Goal: Navigation & Orientation: Find specific page/section

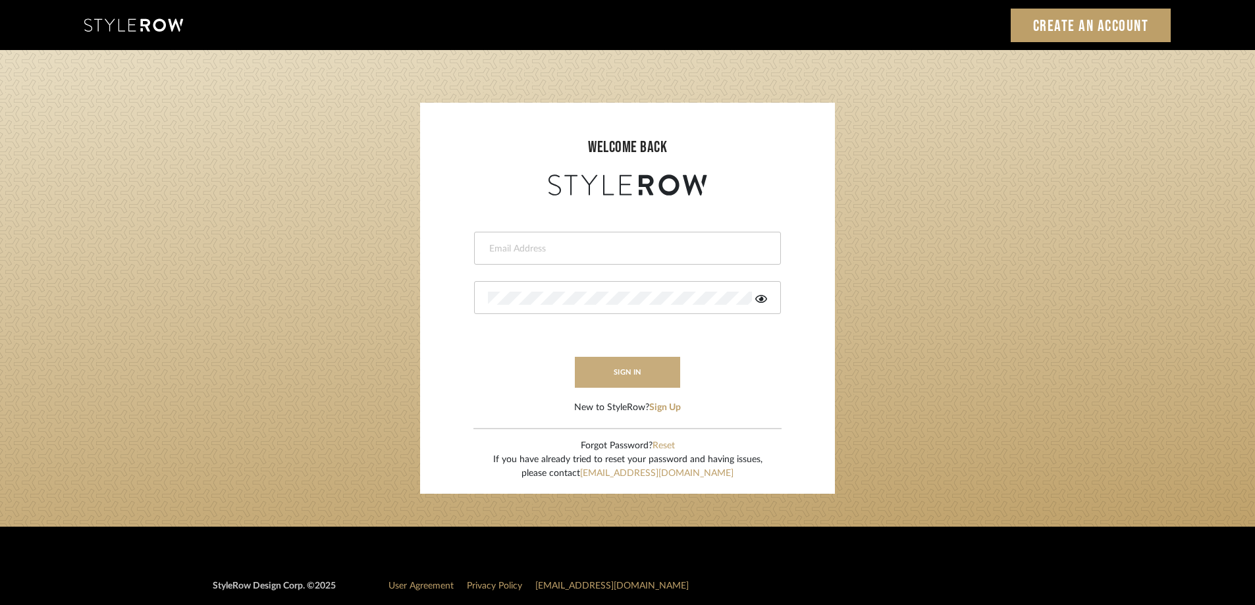
type input "maxine@perlalichi.com"
click at [622, 363] on button "sign in" at bounding box center [627, 372] width 105 height 31
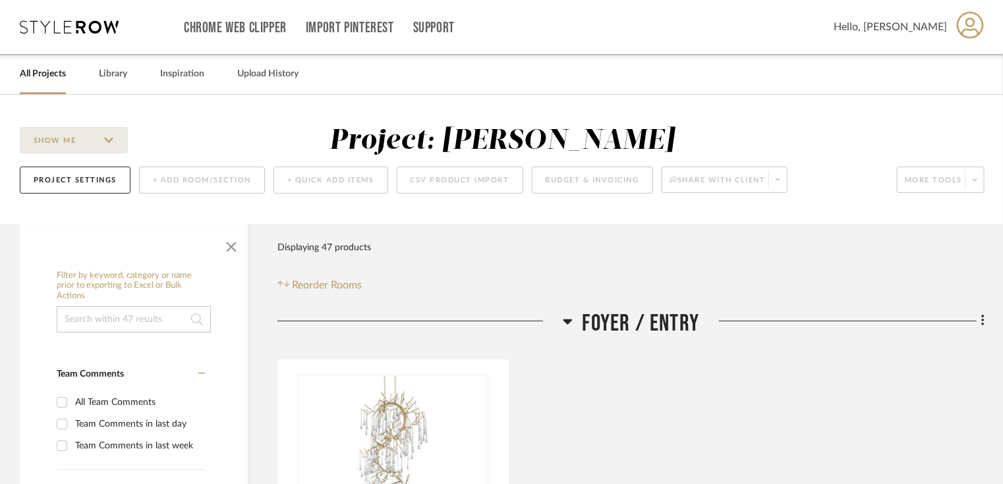
click at [63, 70] on link "All Projects" at bounding box center [43, 74] width 46 height 18
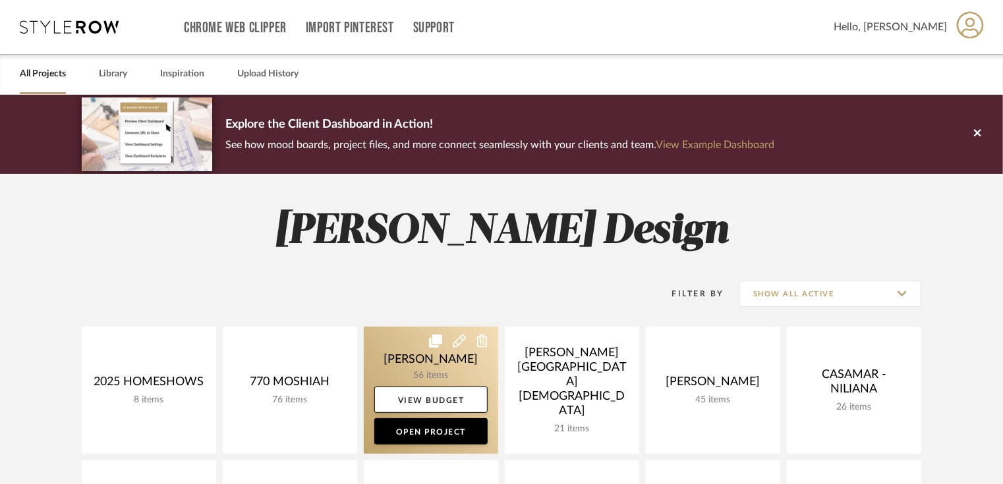
click at [440, 359] on link at bounding box center [431, 390] width 134 height 127
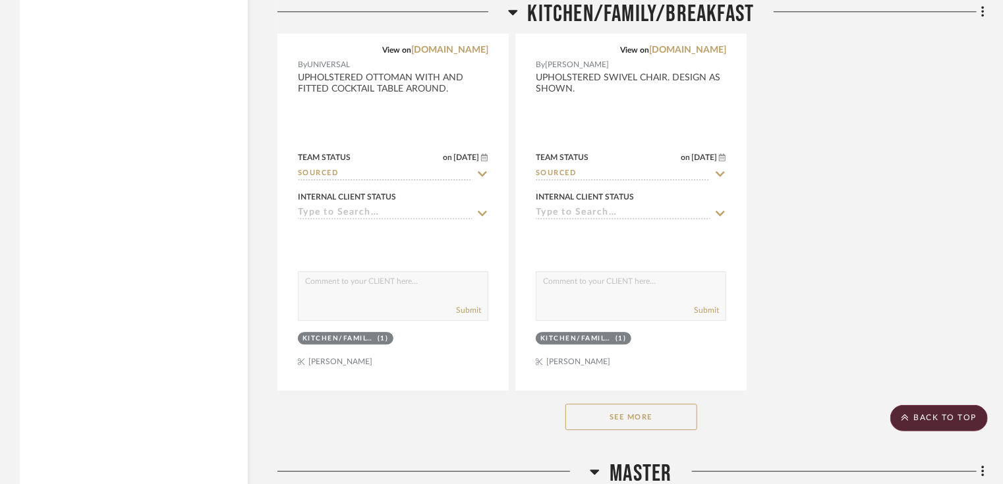
scroll to position [4205, 0]
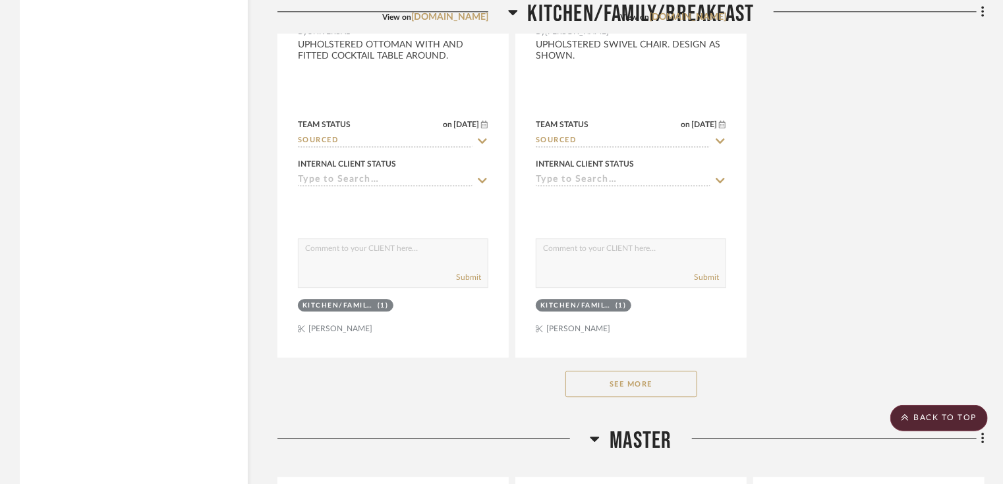
click at [635, 387] on button "See More" at bounding box center [631, 384] width 132 height 26
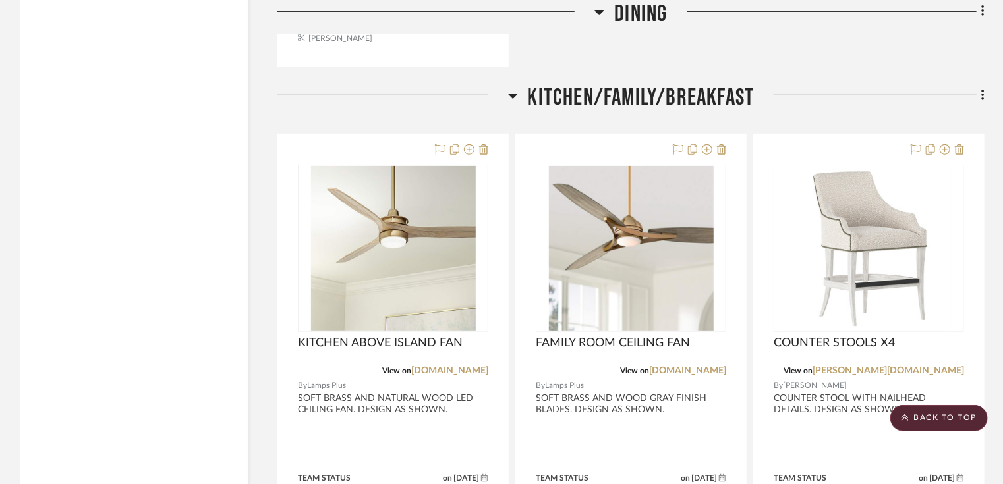
scroll to position [2687, 0]
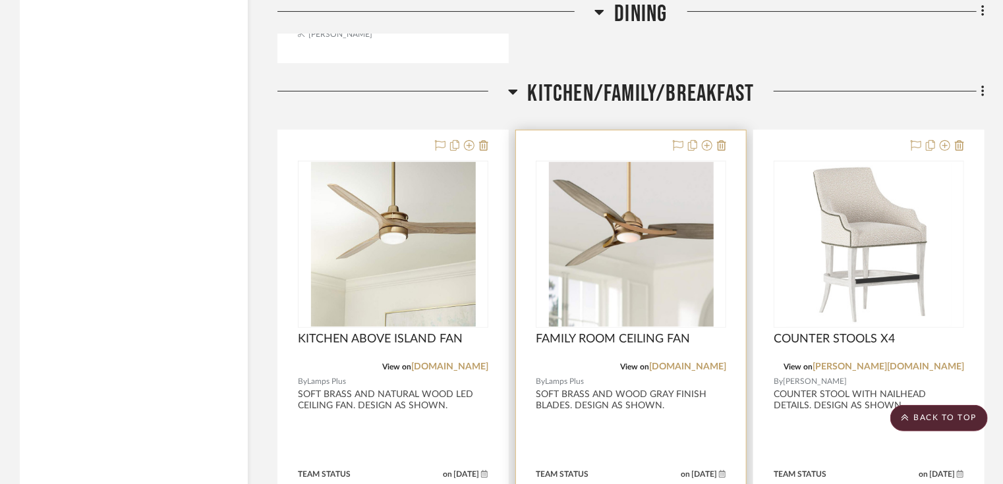
click at [601, 231] on img "0" at bounding box center [631, 244] width 165 height 165
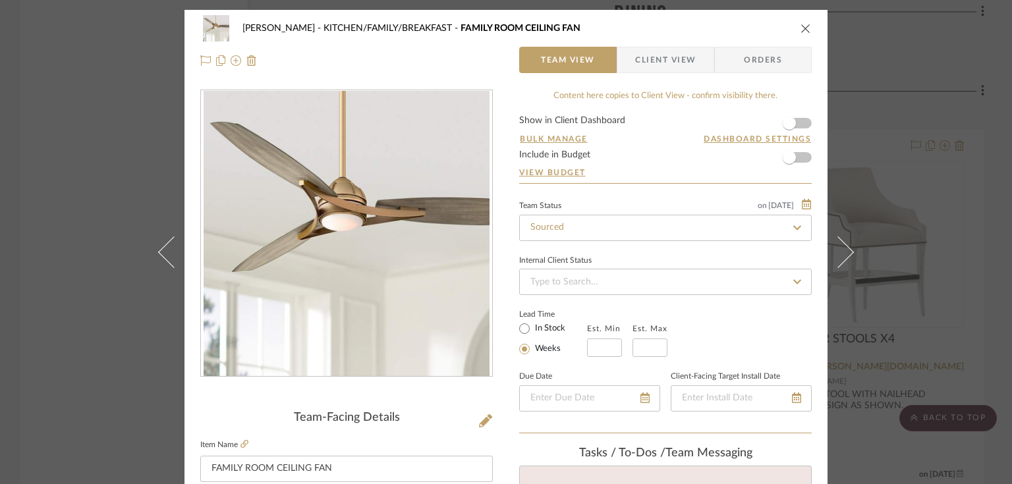
click at [800, 34] on div "BARRY KITCHEN/FAMILY/BREAKFAST FAMILY ROOM CEILING FAN" at bounding box center [505, 28] width 611 height 26
click at [801, 31] on icon "close" at bounding box center [805, 28] width 11 height 11
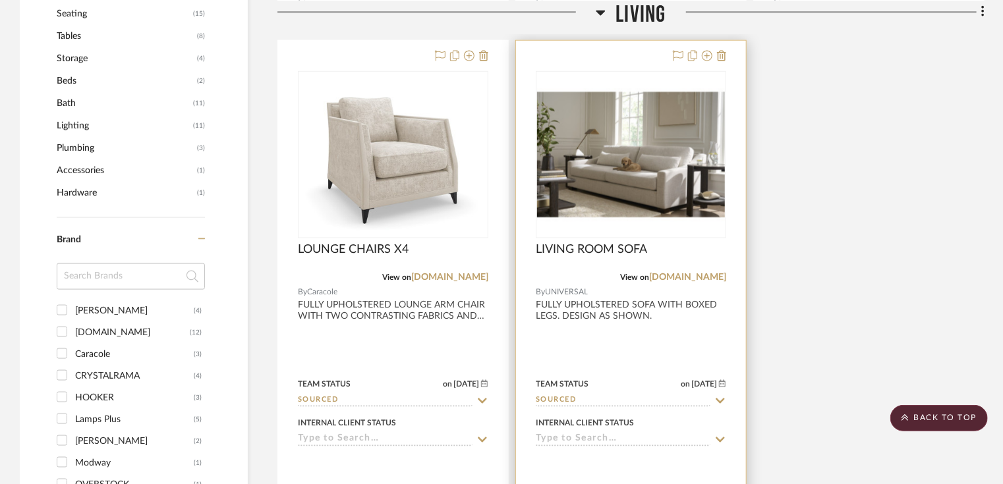
scroll to position [904, 0]
click at [616, 169] on img "0" at bounding box center [631, 154] width 188 height 141
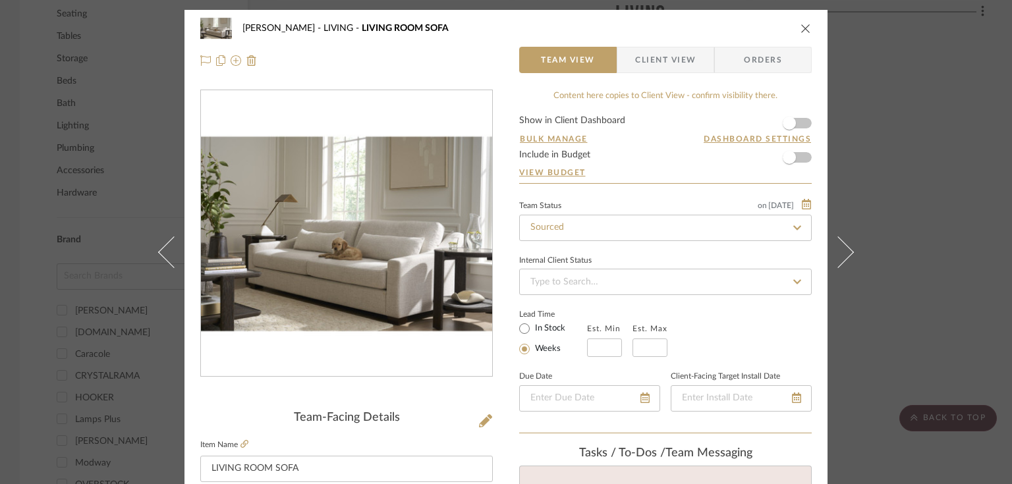
click at [799, 36] on div "BARRY LIVING LIVING ROOM SOFA" at bounding box center [505, 28] width 611 height 26
click at [801, 29] on icon "close" at bounding box center [805, 28] width 11 height 11
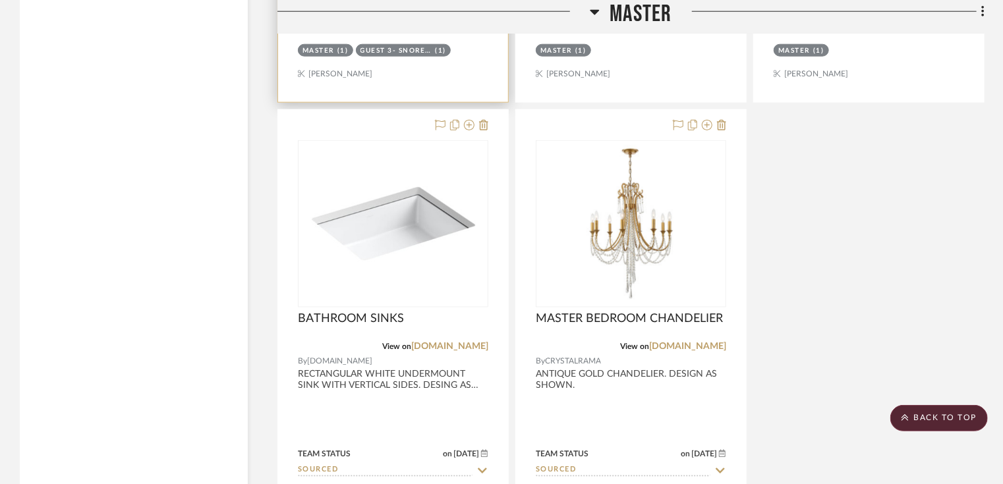
scroll to position [5748, 0]
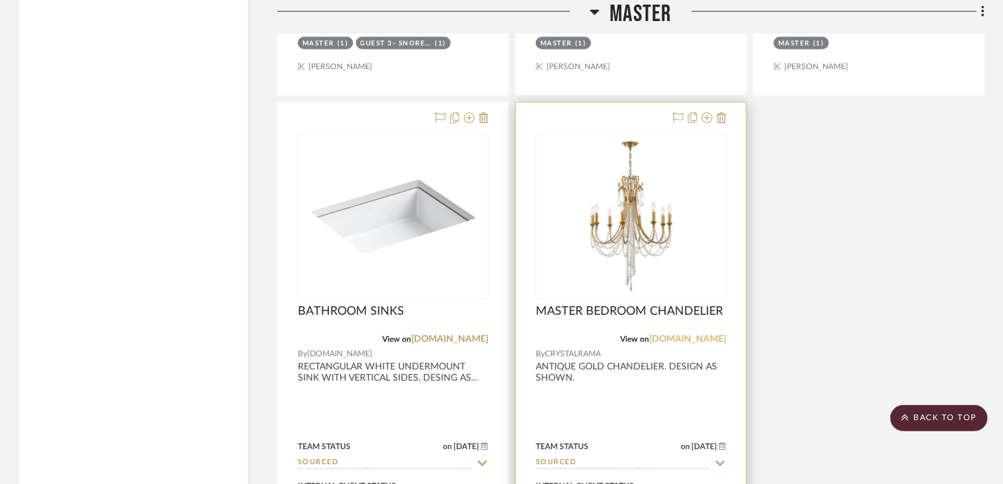
click at [696, 343] on link "crystorama.com" at bounding box center [687, 339] width 77 height 9
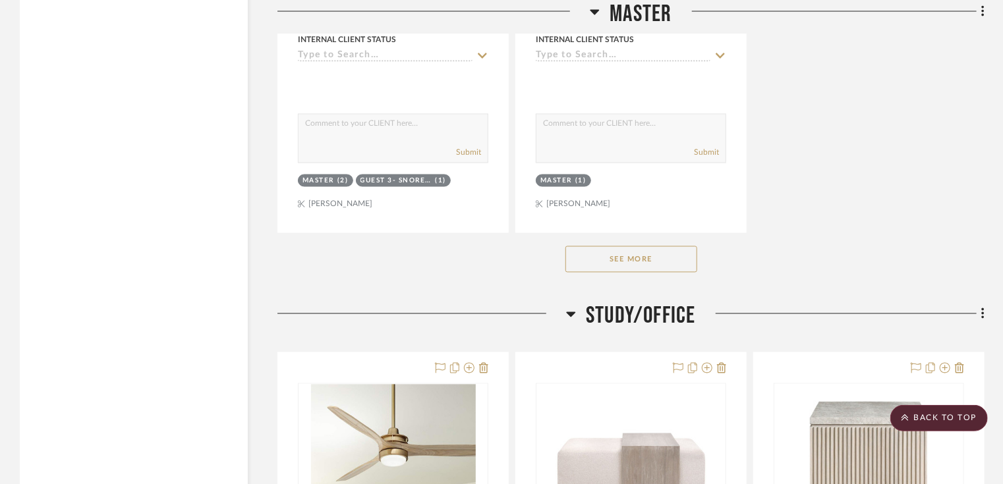
scroll to position [6196, 0]
click at [621, 255] on button "See More" at bounding box center [631, 259] width 132 height 26
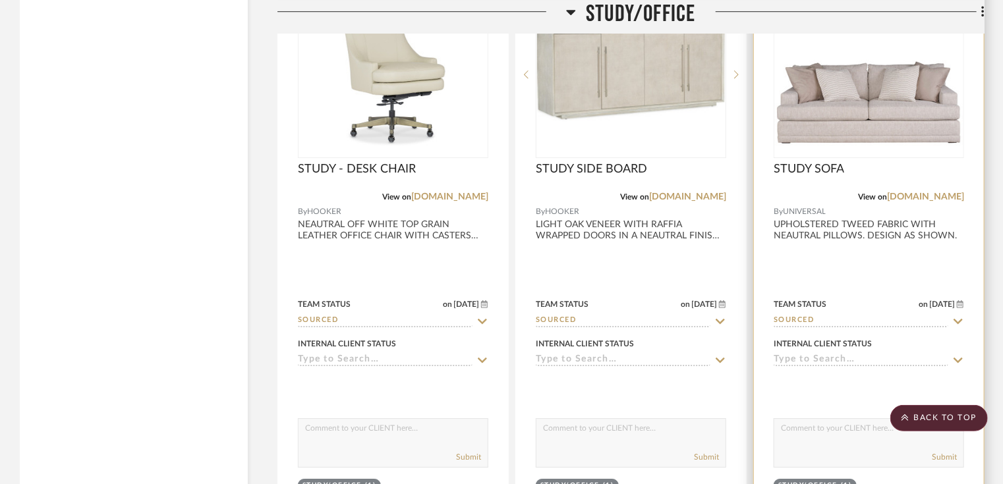
scroll to position [9512, 0]
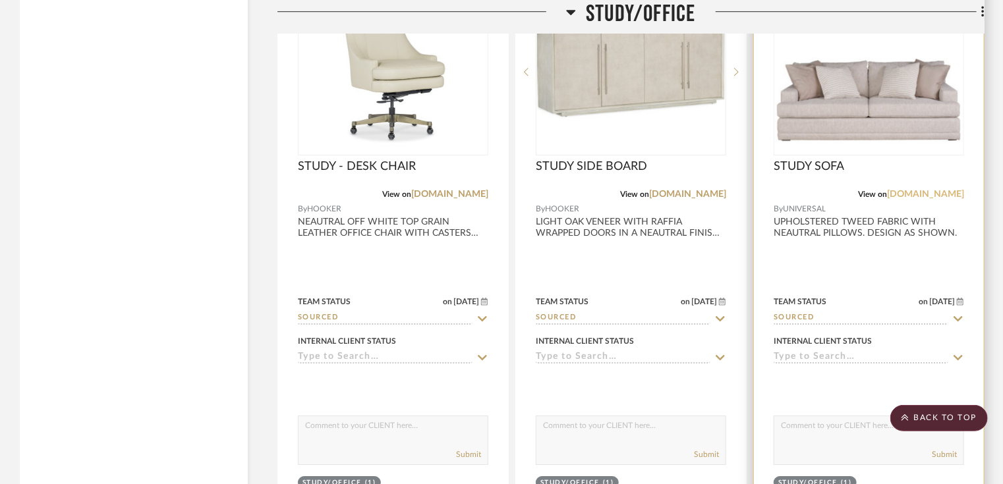
click at [935, 199] on link "universalfurniture.com" at bounding box center [925, 194] width 77 height 9
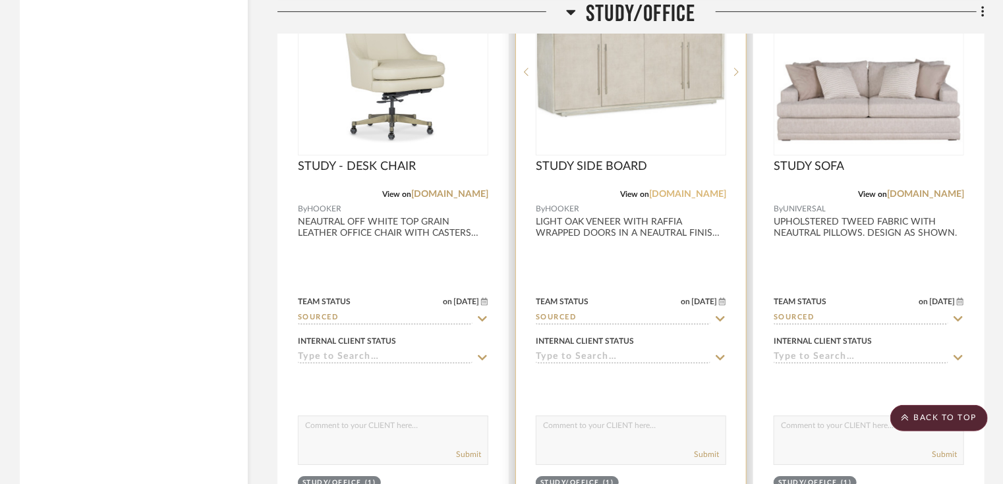
click at [693, 199] on link "hookerfurniture.com" at bounding box center [687, 194] width 77 height 9
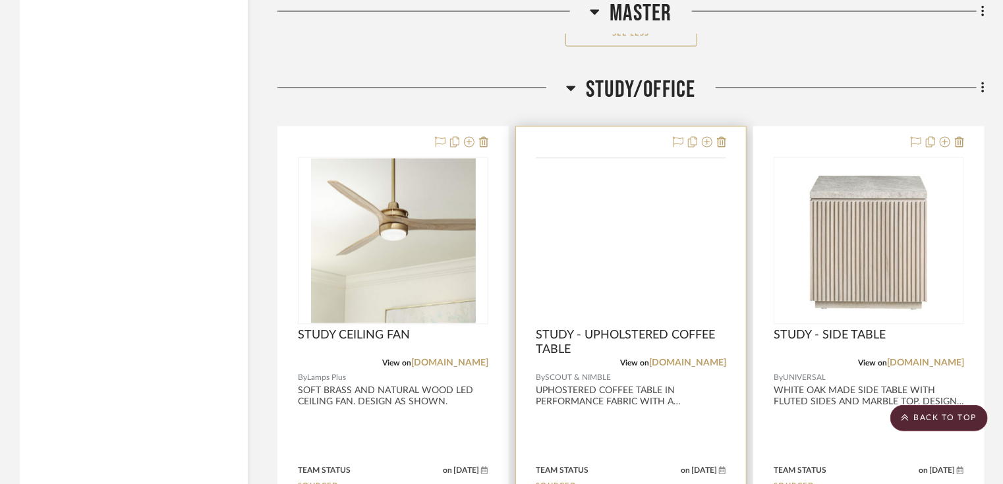
scroll to position [8758, 0]
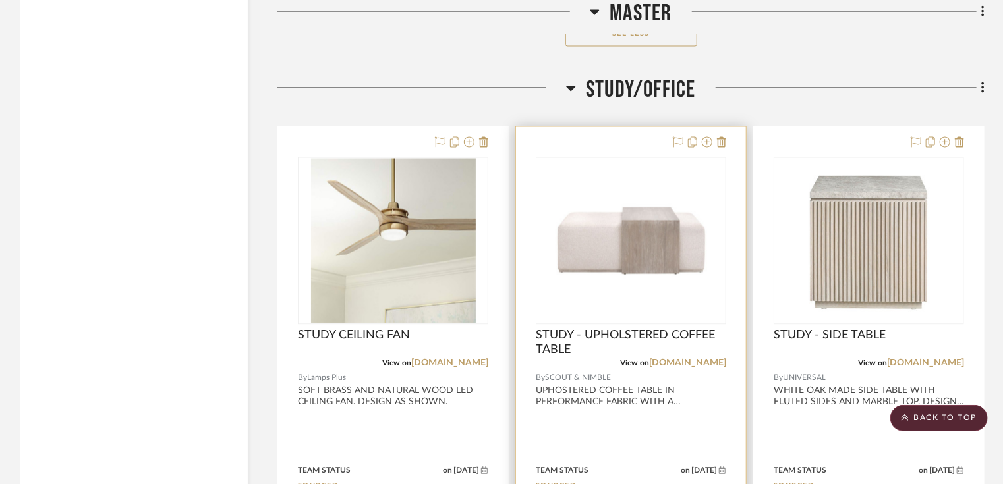
click at [703, 370] on div "View on scoutandnimble.com" at bounding box center [631, 364] width 190 height 12
click at [688, 368] on link "scoutandnimble.com" at bounding box center [687, 363] width 77 height 9
click at [661, 361] on div "View on scoutandnimble.com" at bounding box center [631, 364] width 190 height 12
click at [661, 366] on link "scoutandnimble.com" at bounding box center [687, 363] width 77 height 9
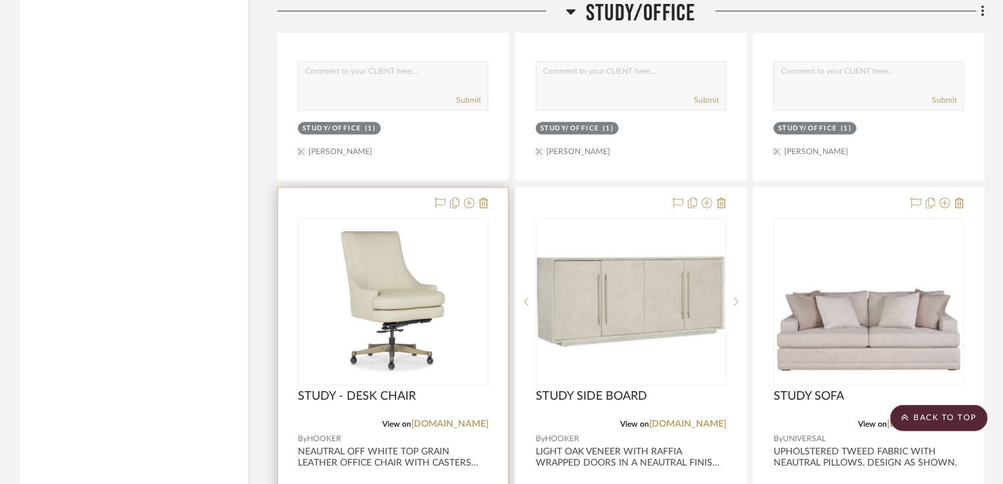
scroll to position [9282, 0]
click at [456, 428] on link "hookerfurniture.com" at bounding box center [449, 423] width 77 height 9
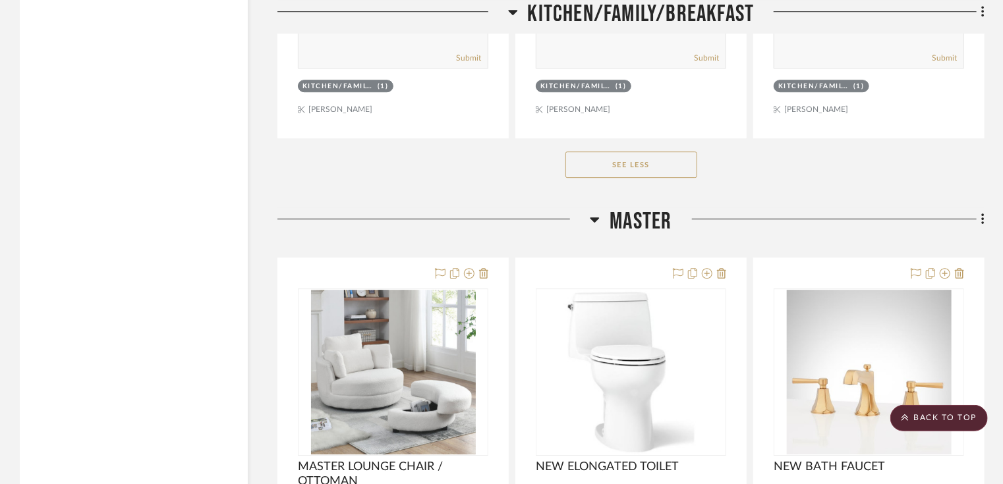
scroll to position [4494, 0]
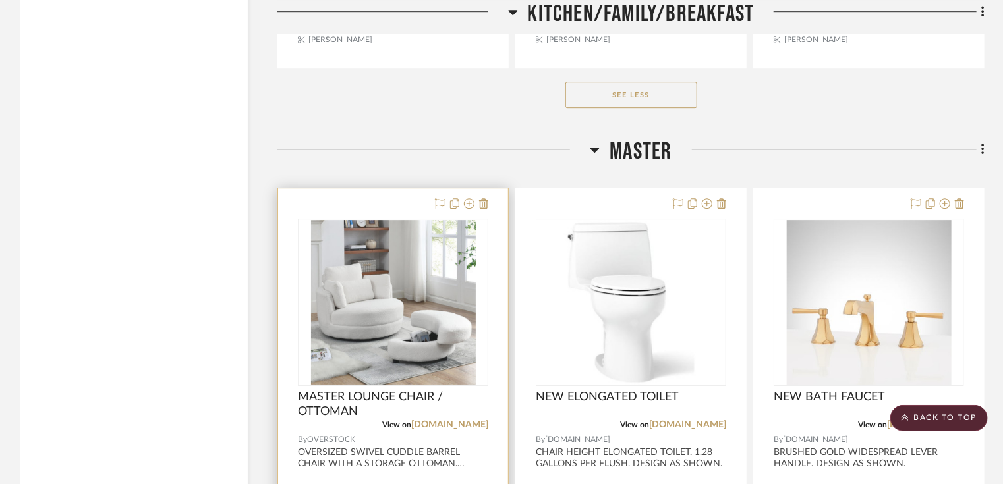
click at [394, 294] on img "0" at bounding box center [393, 302] width 165 height 165
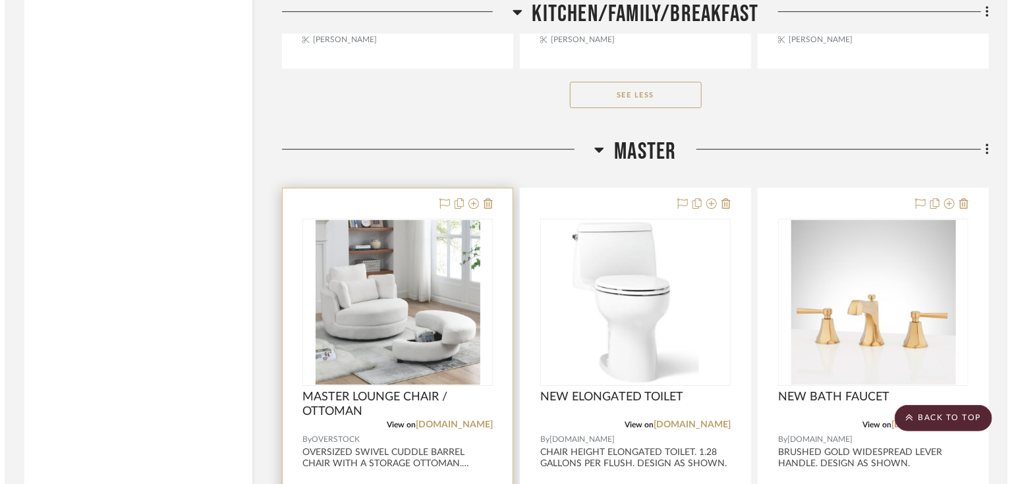
scroll to position [0, 0]
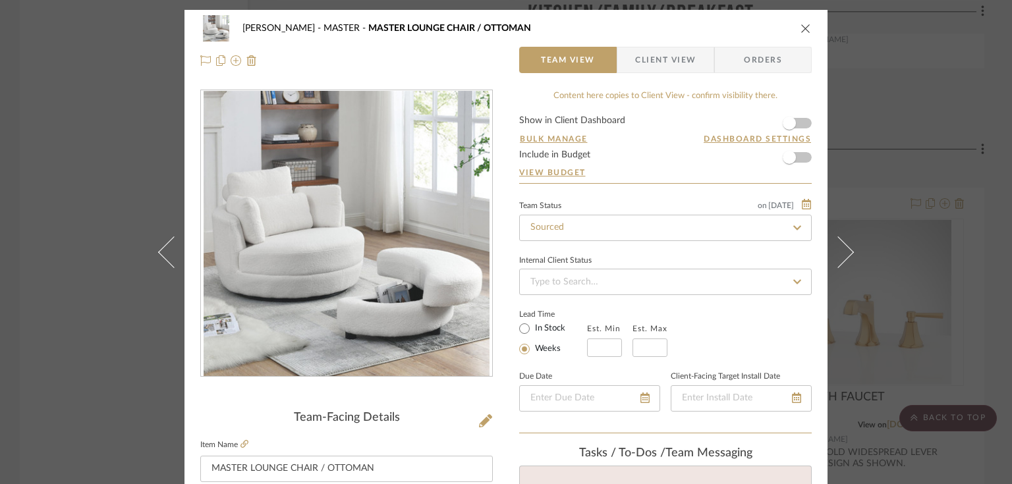
click at [129, 37] on div "BARRY MASTER MASTER LOUNGE CHAIR / OTTOMAN Team View Client View Orders Team-Fa…" at bounding box center [506, 242] width 1012 height 484
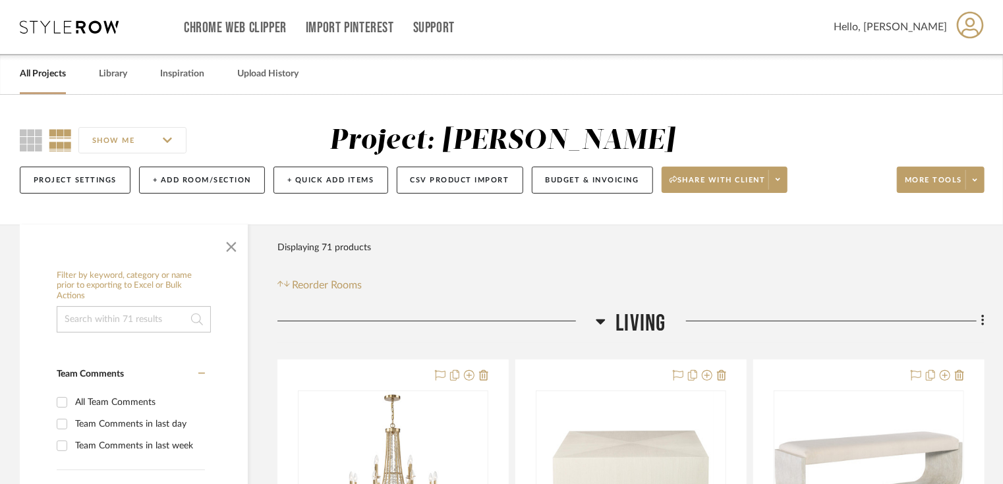
click at [46, 92] on div "All Projects" at bounding box center [43, 74] width 46 height 40
click at [50, 76] on link "All Projects" at bounding box center [43, 74] width 46 height 18
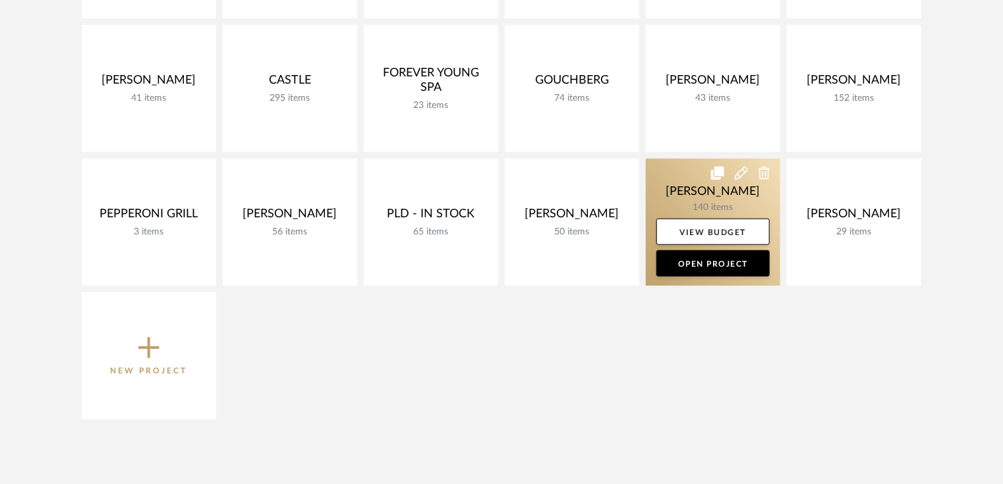
scroll to position [439, 0]
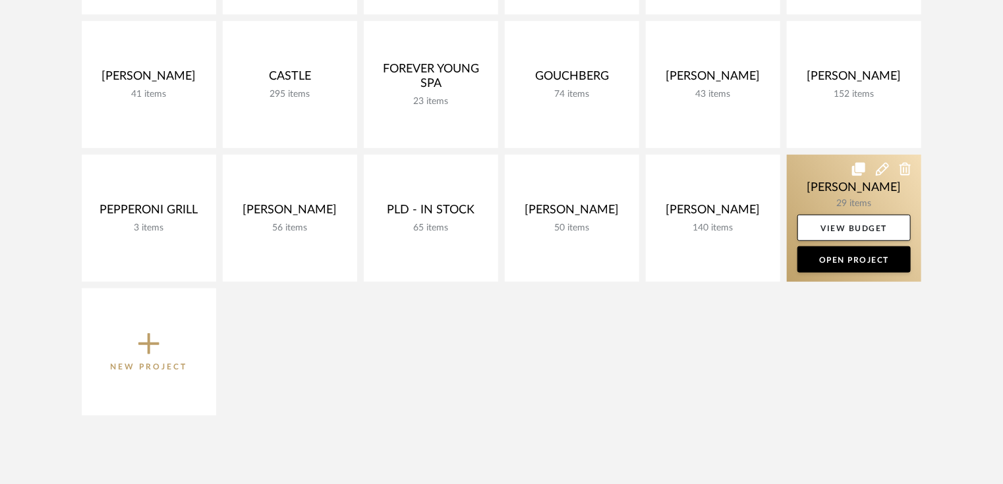
click at [814, 184] on link at bounding box center [853, 218] width 134 height 127
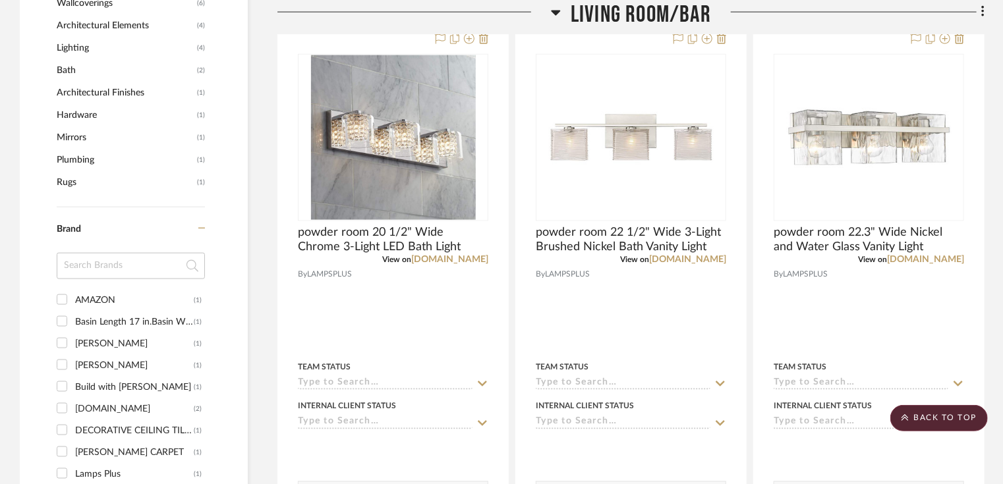
scroll to position [1004, 0]
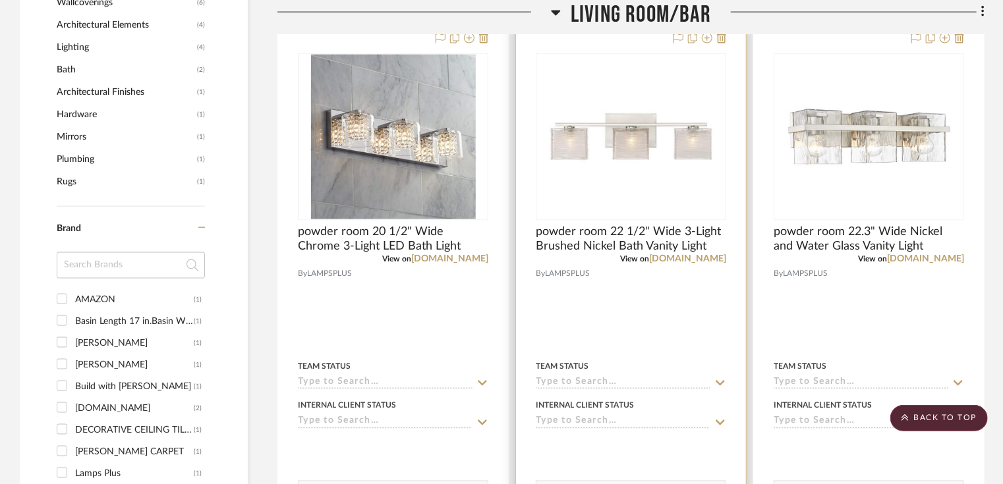
click at [638, 149] on img "0" at bounding box center [631, 137] width 165 height 165
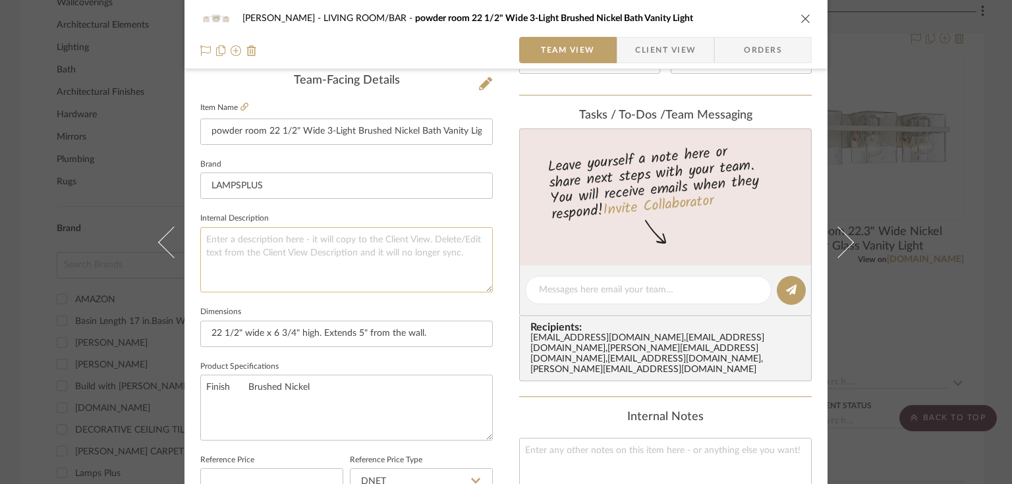
scroll to position [338, 0]
click at [651, 41] on span "Client View" at bounding box center [665, 50] width 61 height 26
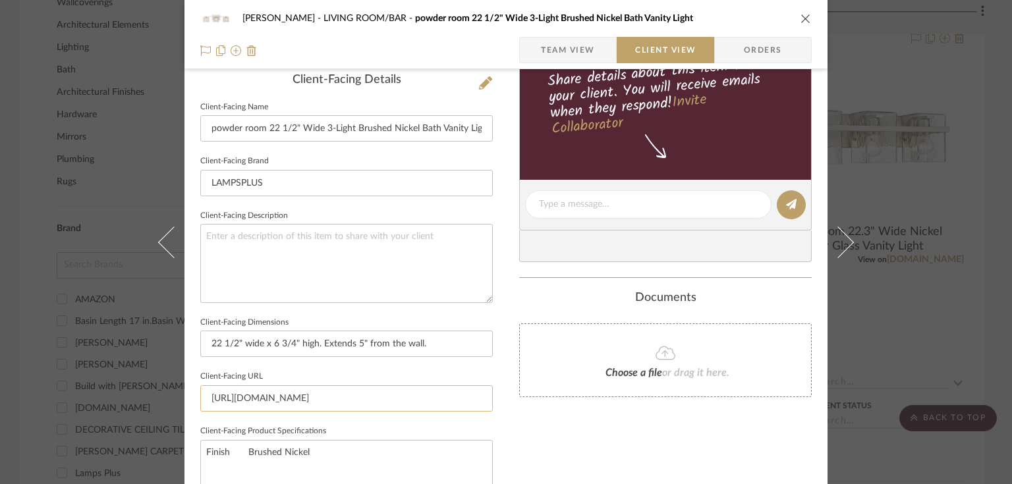
click at [329, 396] on input "https://www.lampsplus.com/products/quoizel-westcap-22-and-one-half-inch-wide-3-…" at bounding box center [346, 398] width 292 height 26
